Goal: Information Seeking & Learning: Learn about a topic

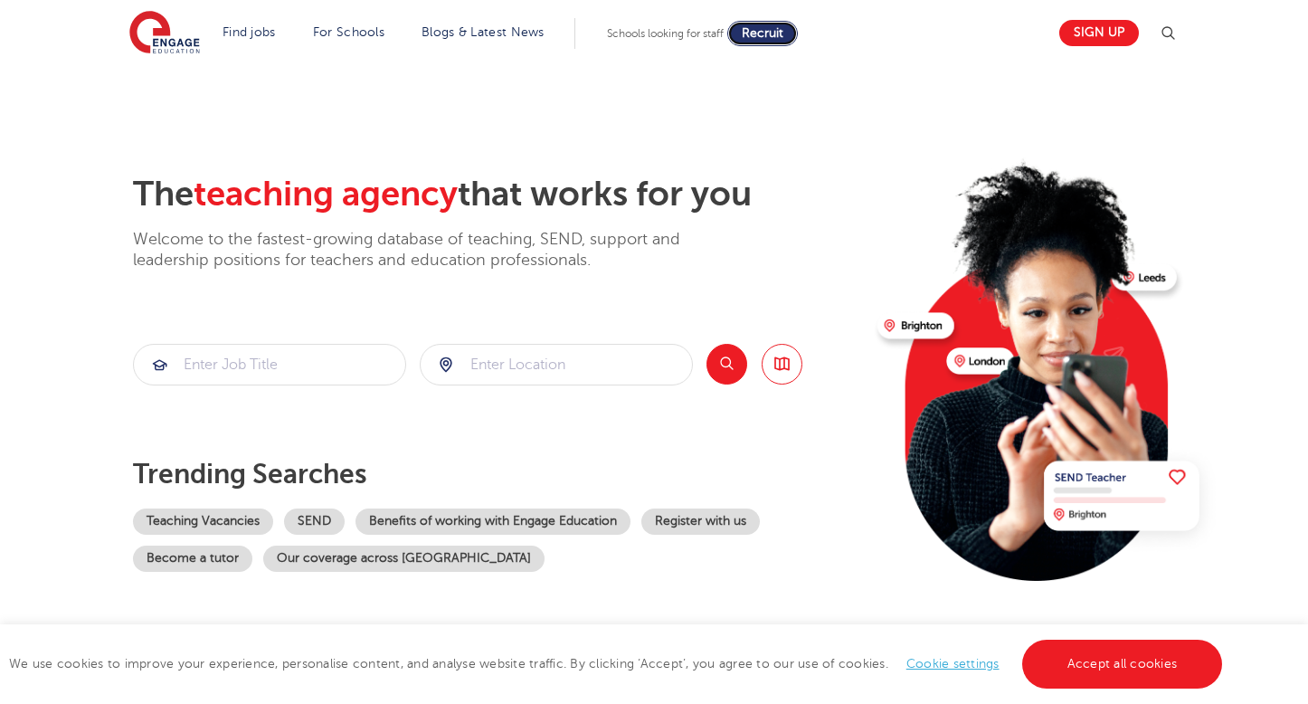
click at [765, 38] on span "Recruit" at bounding box center [763, 33] width 42 height 14
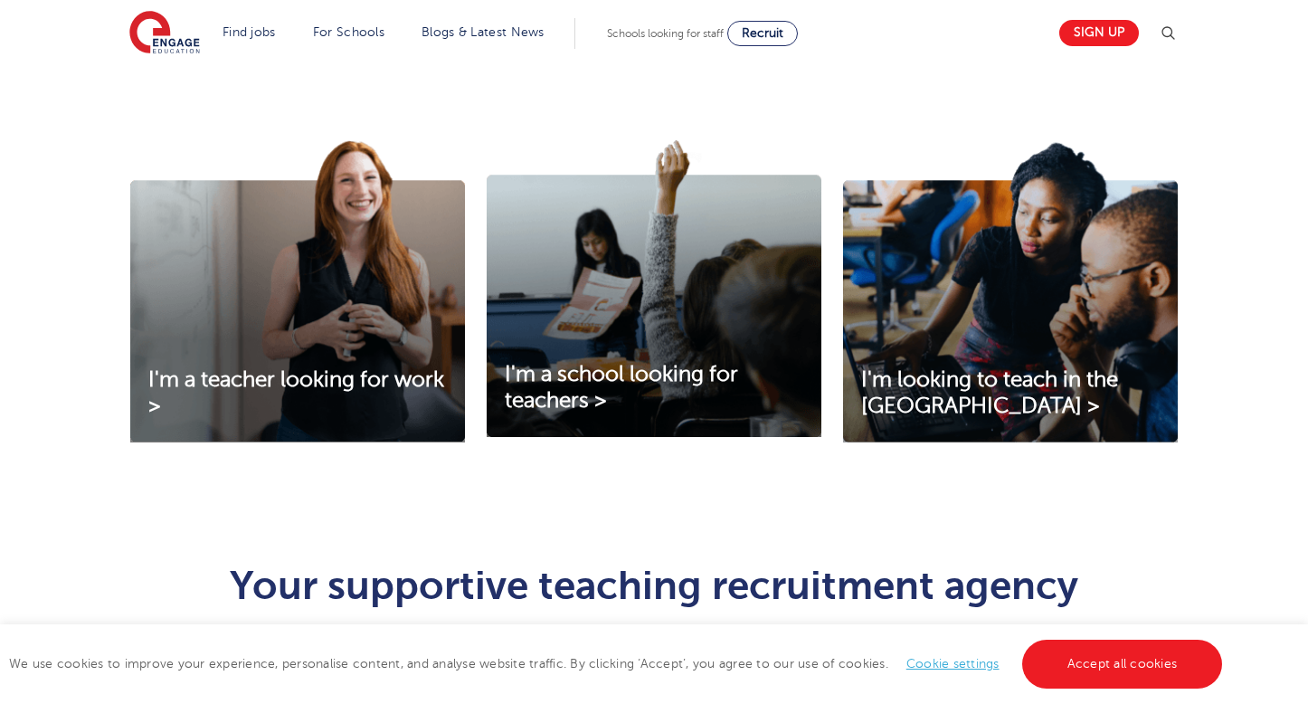
scroll to position [575, 0]
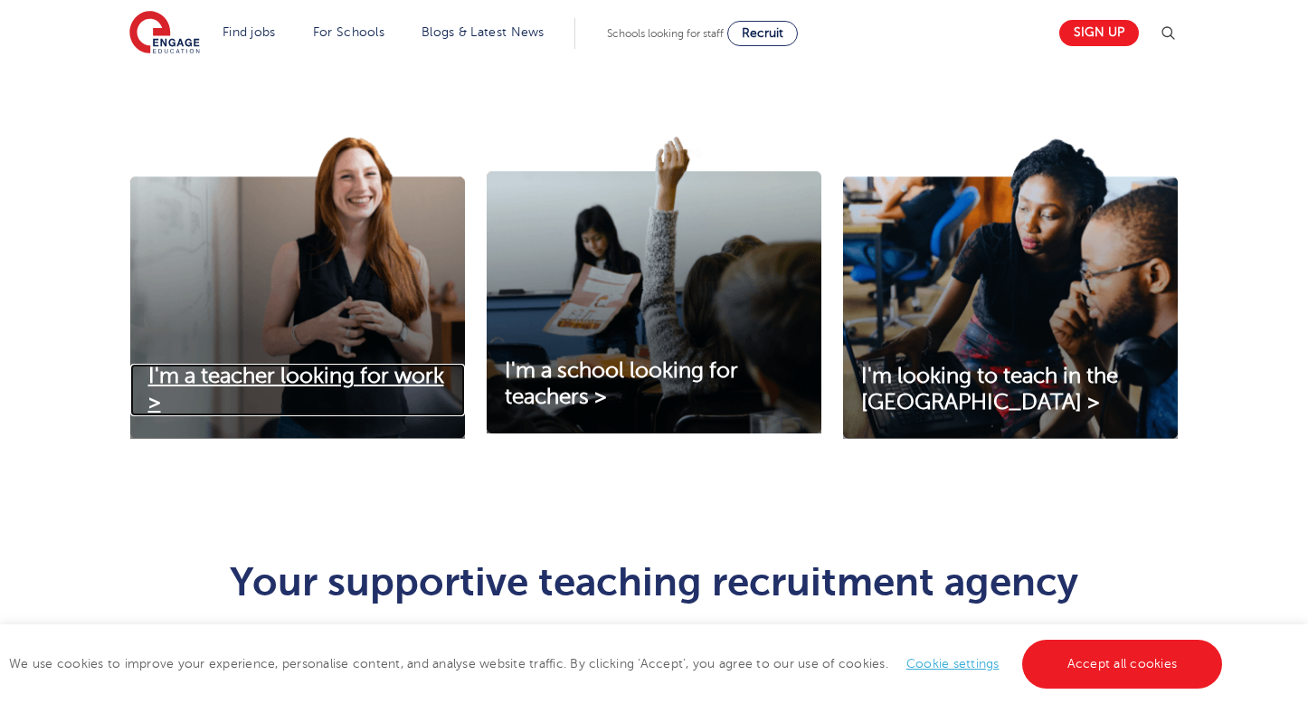
click at [323, 377] on span "I'm a teacher looking for work >" at bounding box center [296, 389] width 296 height 51
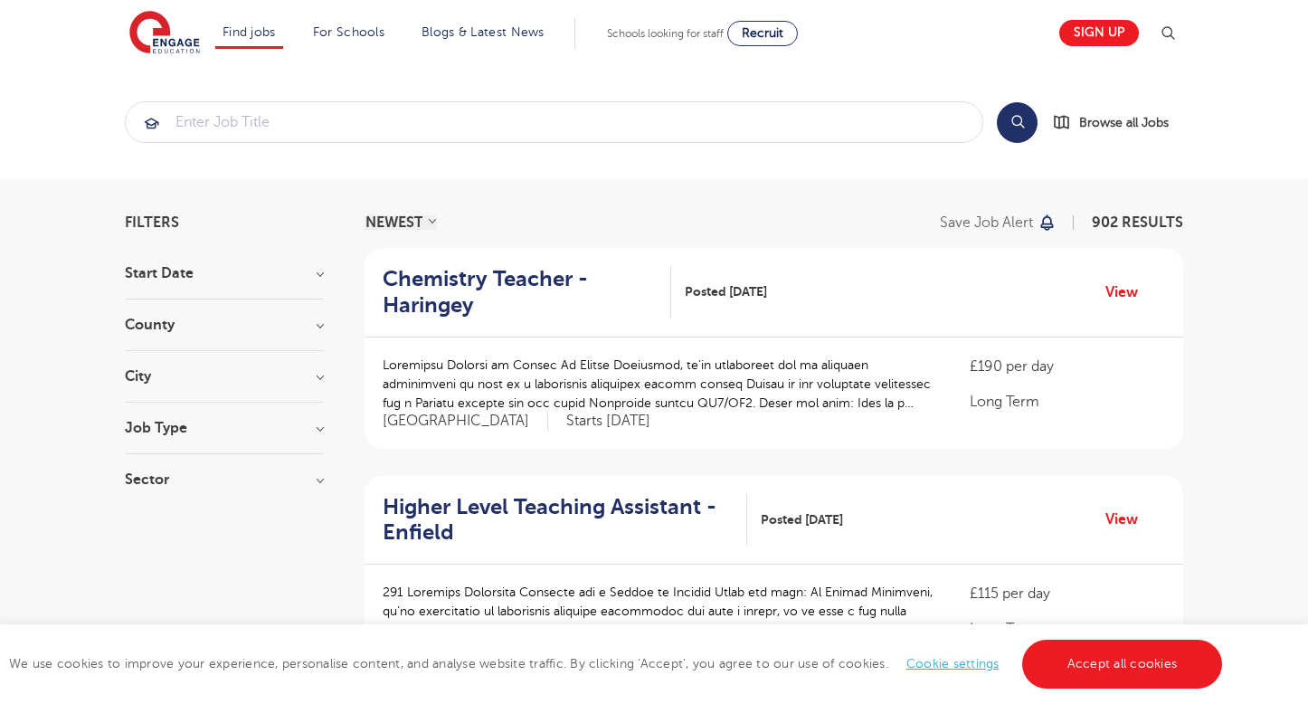
click at [318, 328] on h3 "County" at bounding box center [224, 325] width 199 height 14
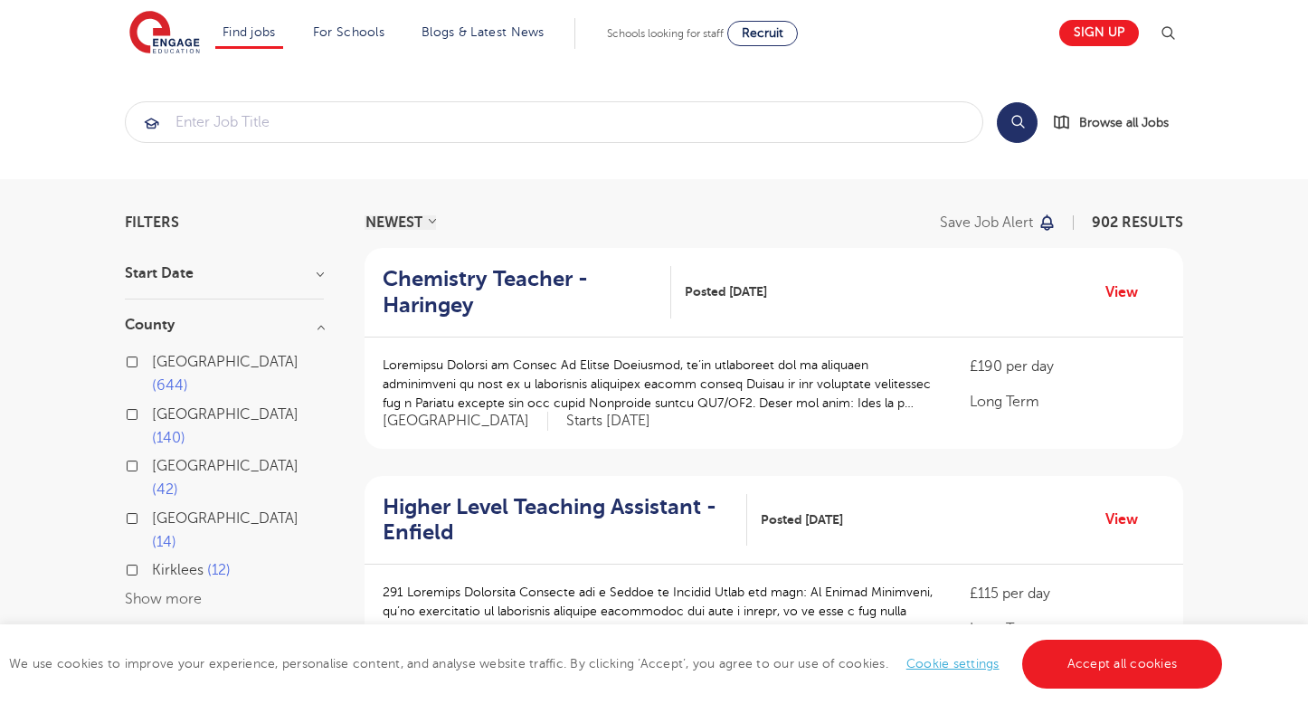
click at [318, 327] on h3 "County" at bounding box center [224, 325] width 199 height 14
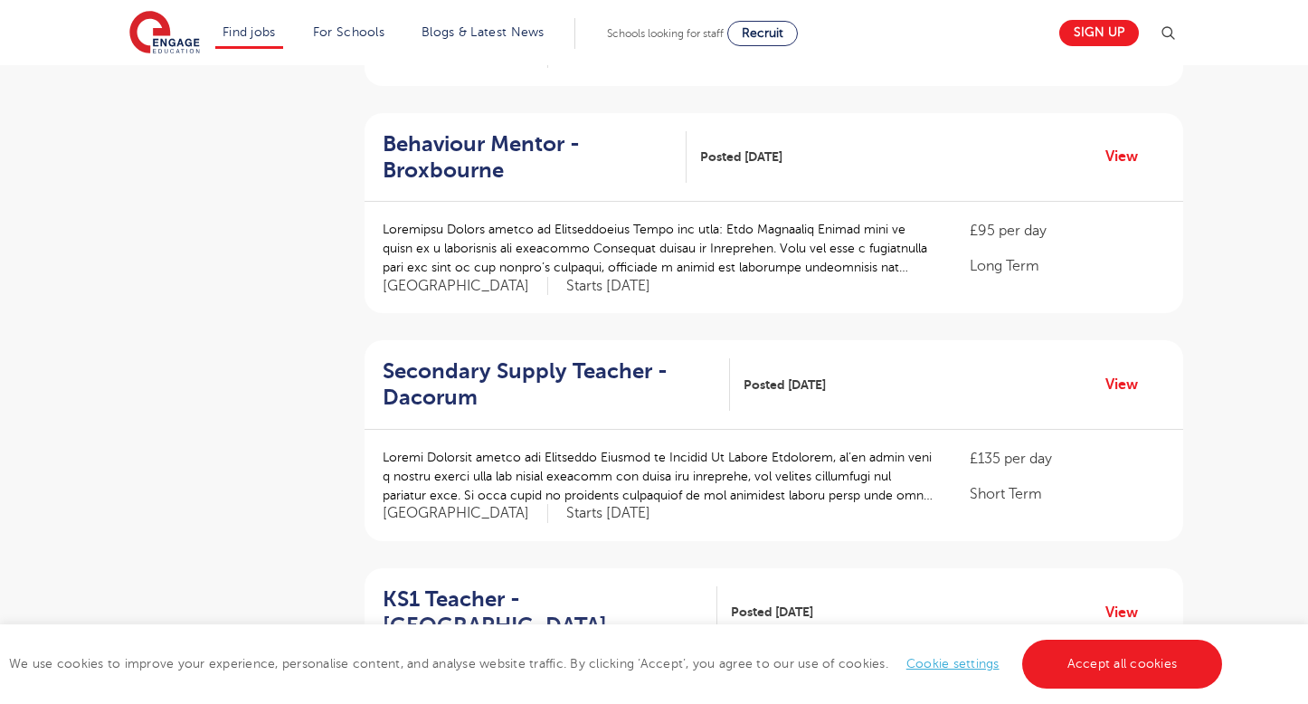
scroll to position [867, 0]
